Goal: Find specific page/section: Find specific page/section

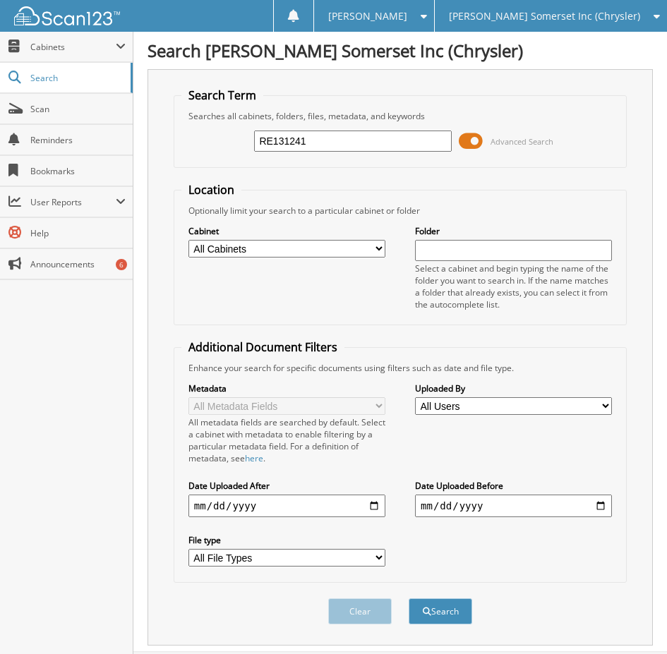
type input "RE131241"
click at [409, 599] on button "Search" at bounding box center [441, 612] width 64 height 26
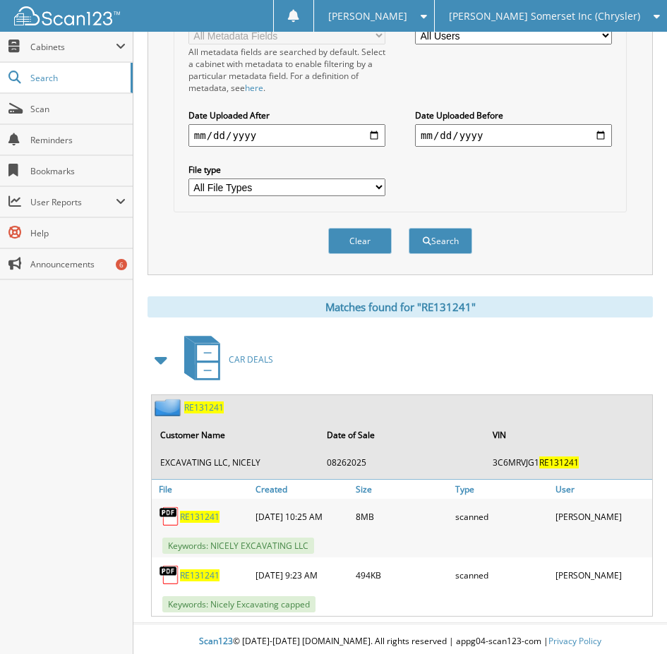
scroll to position [376, 0]
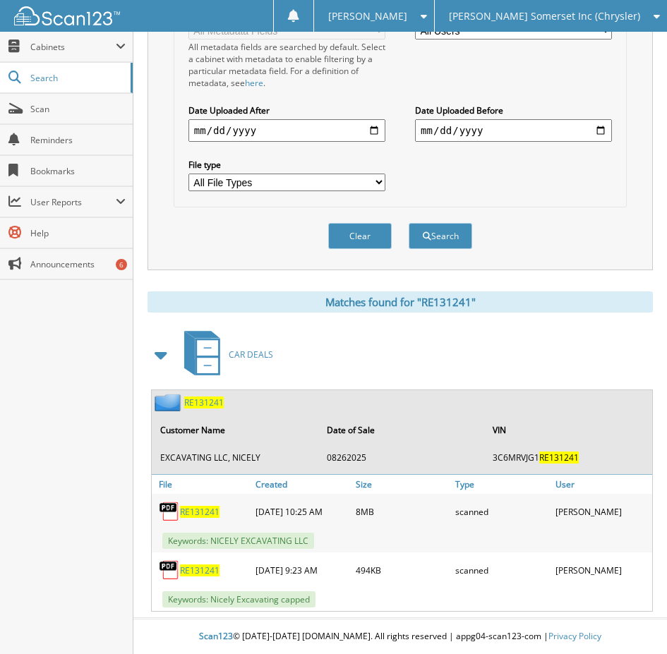
click at [198, 510] on span "RE131241" at bounding box center [200, 512] width 40 height 12
click at [196, 510] on span "RE131241" at bounding box center [200, 512] width 40 height 12
